Goal: Navigation & Orientation: Find specific page/section

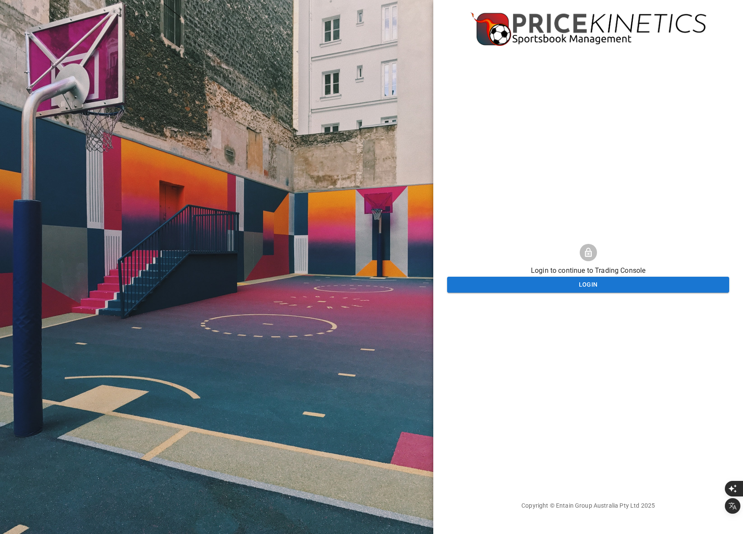
click at [504, 166] on div "Login to continue to Trading Console Login Copyright © Entain Group Australia P…" at bounding box center [588, 267] width 282 height 534
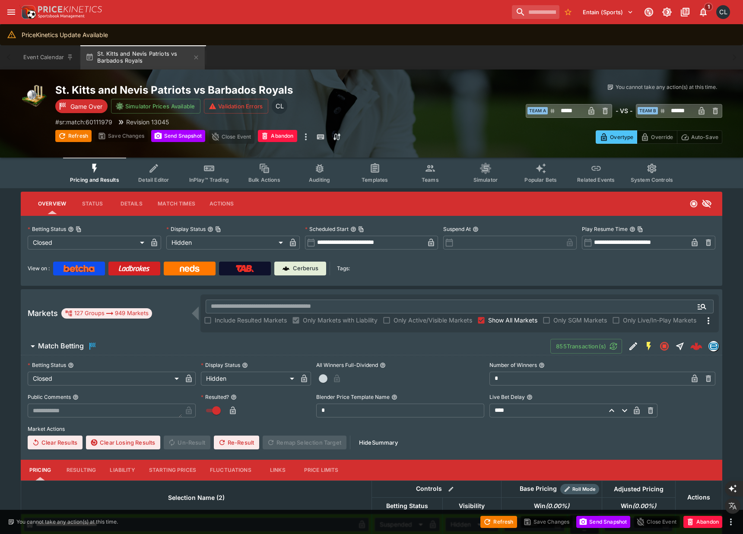
scroll to position [18, 0]
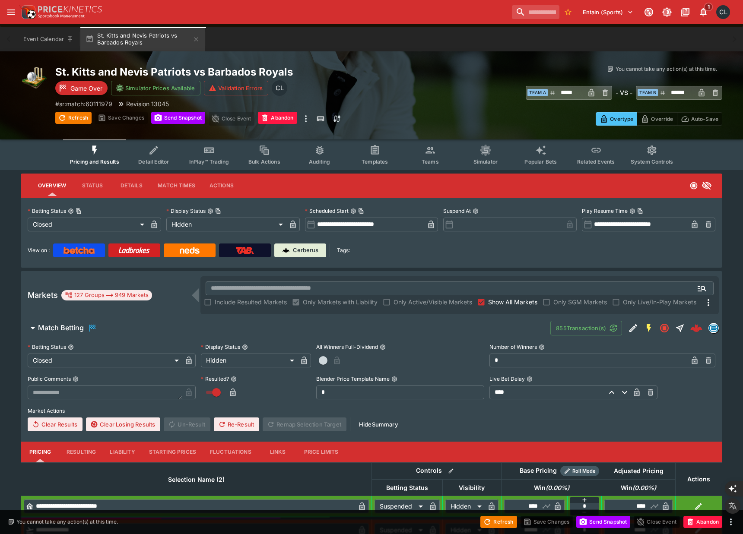
click at [452, 81] on div "You cannot take any action(s) at this time. You cannot take any action(s) at th…" at bounding box center [555, 95] width 333 height 60
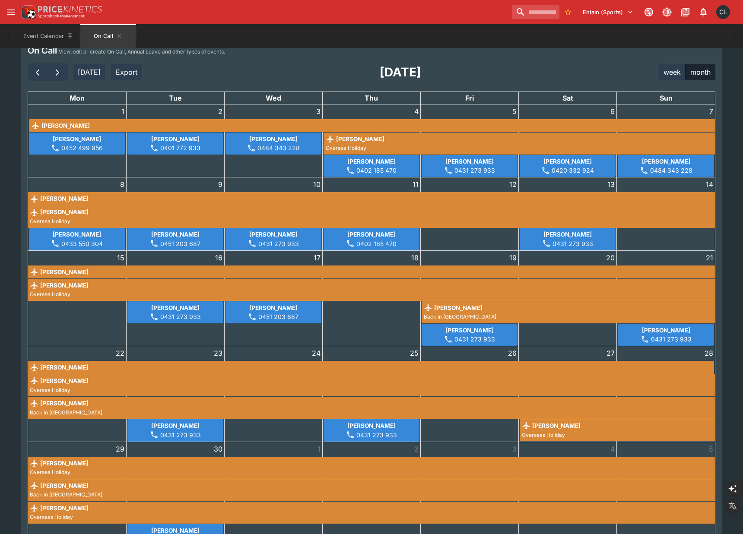
scroll to position [28, 0]
